Goal: Transaction & Acquisition: Purchase product/service

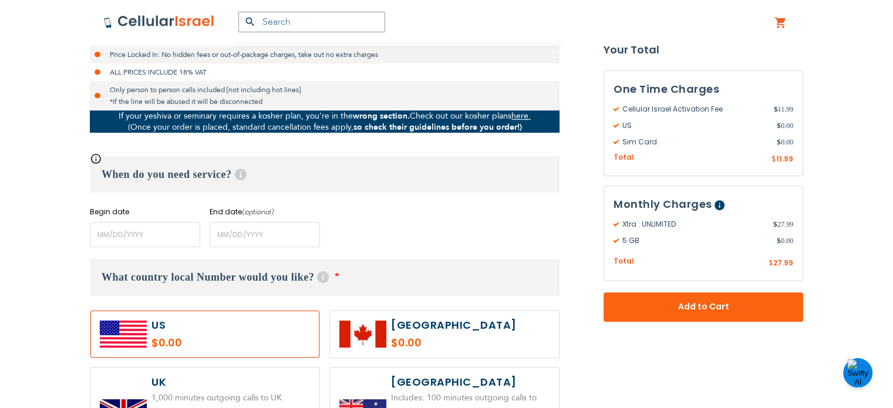
scroll to position [406, 0]
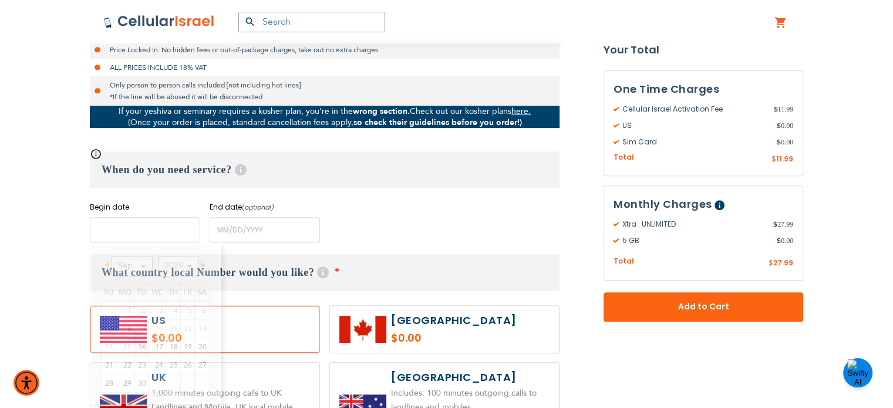
click at [144, 228] on input "name" at bounding box center [145, 229] width 110 height 25
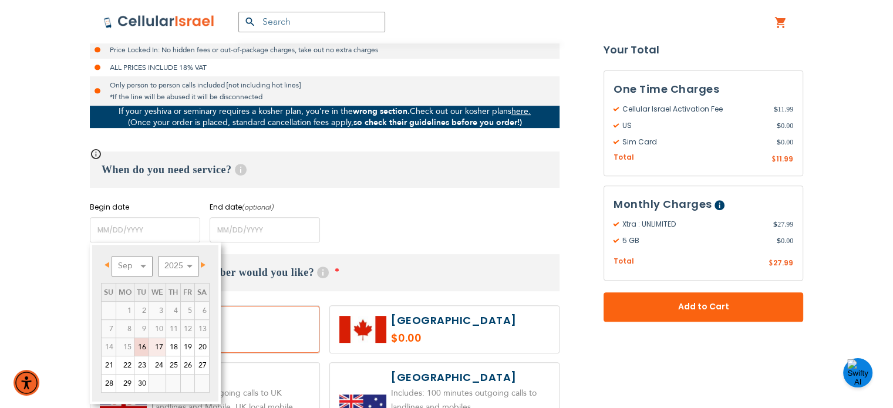
click at [157, 349] on link "17" at bounding box center [157, 347] width 16 height 18
type input "[DATE]"
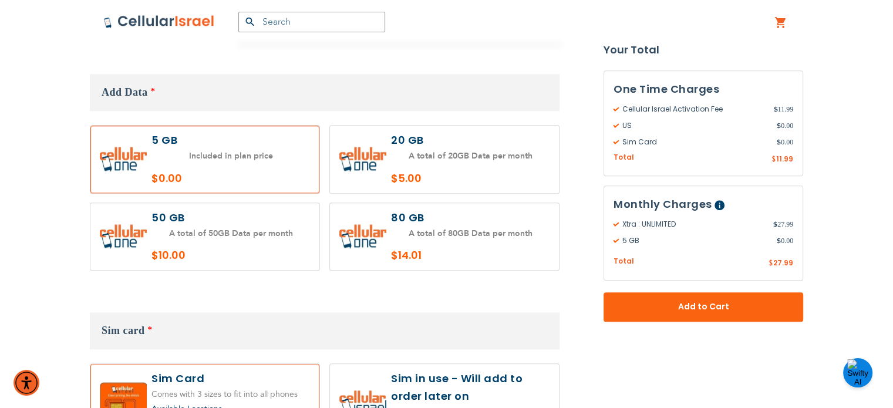
scroll to position [1118, 0]
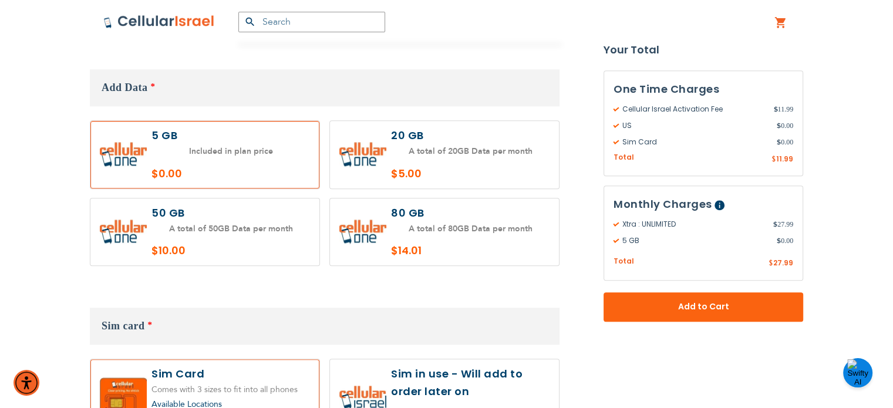
click at [483, 220] on label at bounding box center [444, 232] width 229 height 68
radio input "true"
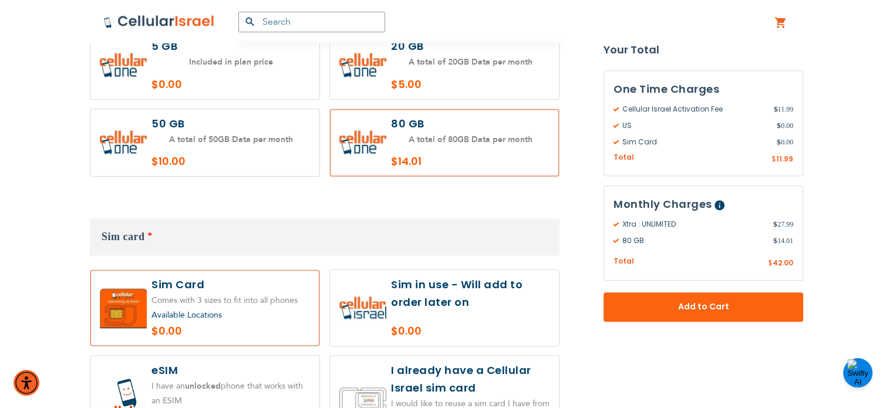
scroll to position [1207, 0]
click at [487, 285] on label at bounding box center [444, 308] width 229 height 76
radio input "true"
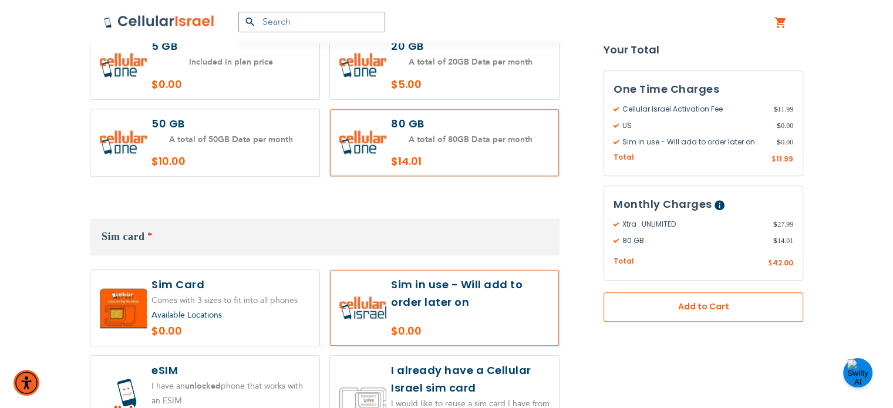
click at [711, 311] on span "Add to Cart" at bounding box center [703, 307] width 122 height 12
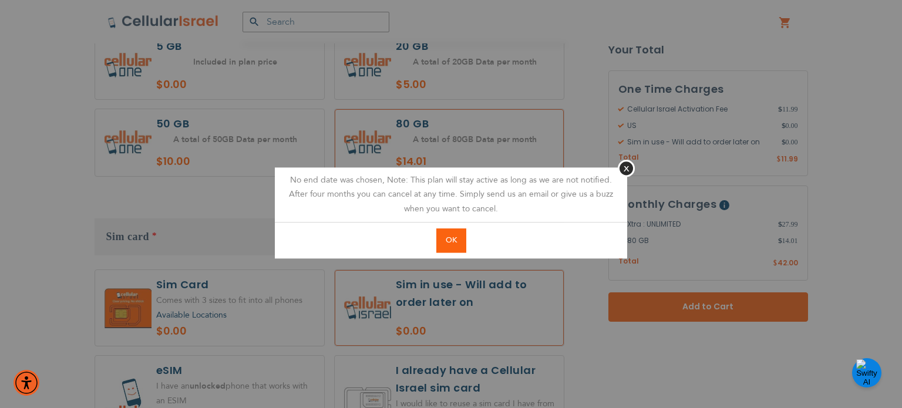
click at [449, 246] on button "OK" at bounding box center [451, 240] width 30 height 24
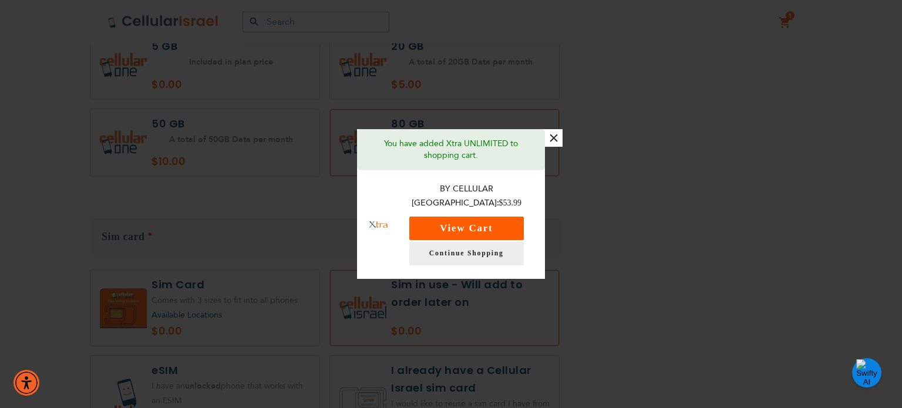
click at [486, 225] on button "View Cart" at bounding box center [466, 228] width 114 height 23
